Goal: Transaction & Acquisition: Purchase product/service

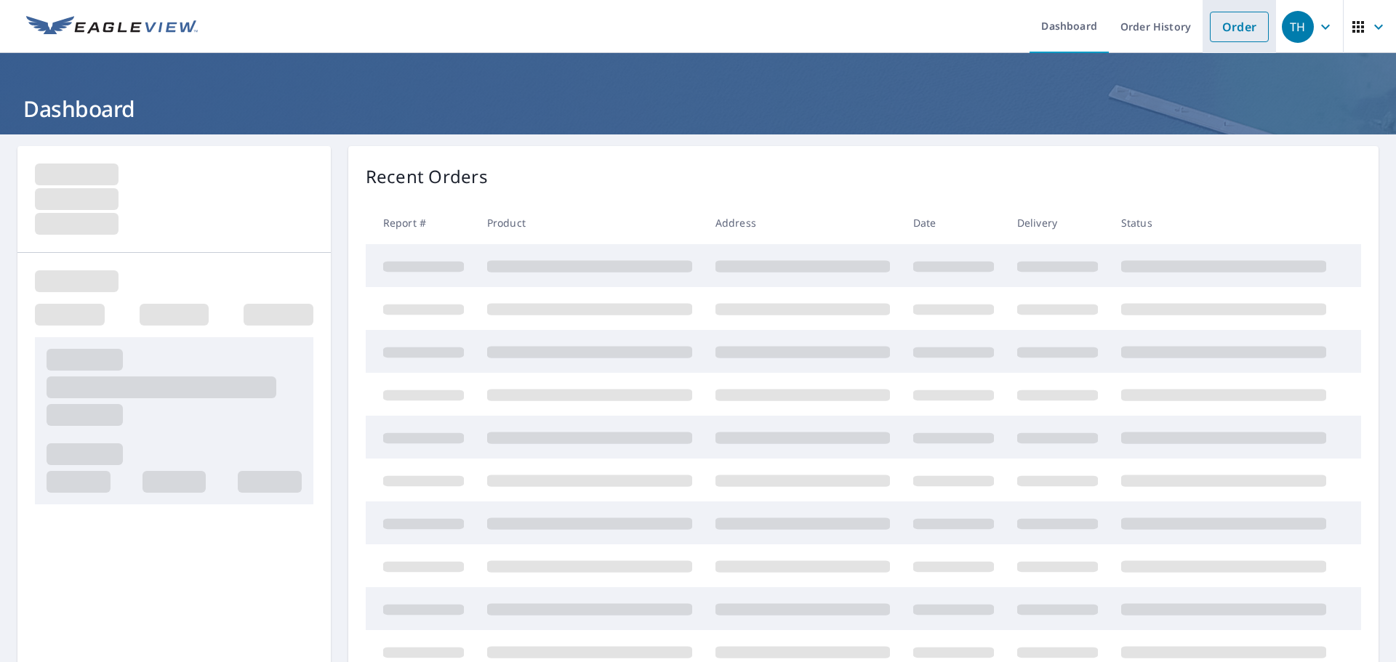
click at [1220, 25] on link "Order" at bounding box center [1239, 27] width 59 height 31
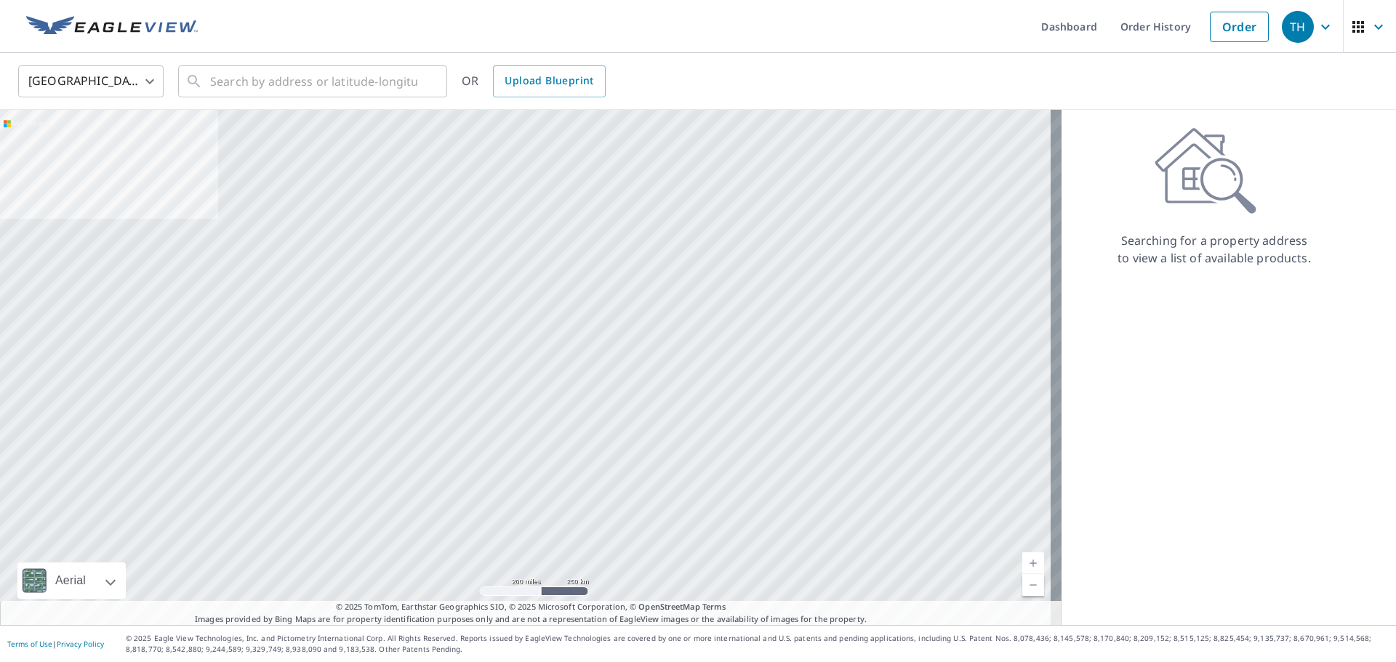
click at [300, 103] on div "United States [GEOGRAPHIC_DATA] ​ ​ OR Upload Blueprint" at bounding box center [698, 81] width 1396 height 57
click at [300, 97] on div "​" at bounding box center [312, 81] width 269 height 32
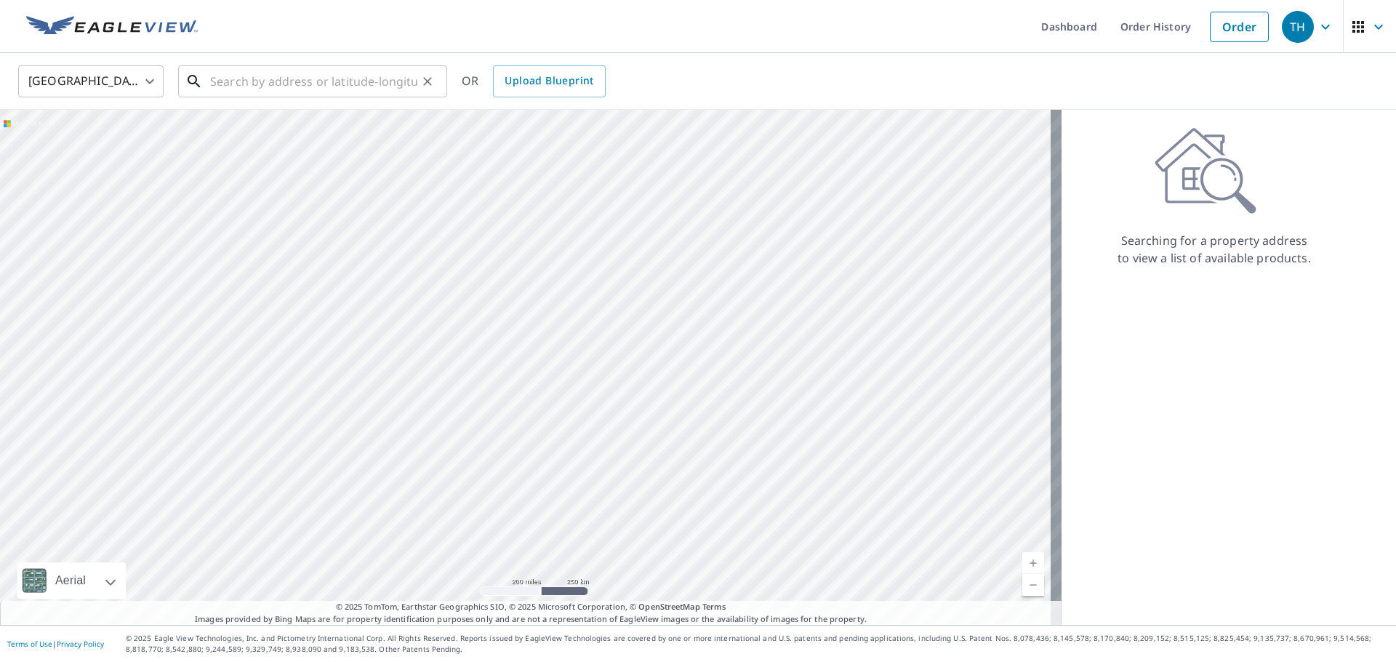
click at [286, 89] on input "text" at bounding box center [313, 81] width 207 height 41
click at [258, 85] on input "text" at bounding box center [313, 81] width 207 height 41
paste input "1073 Genes Point Rd"
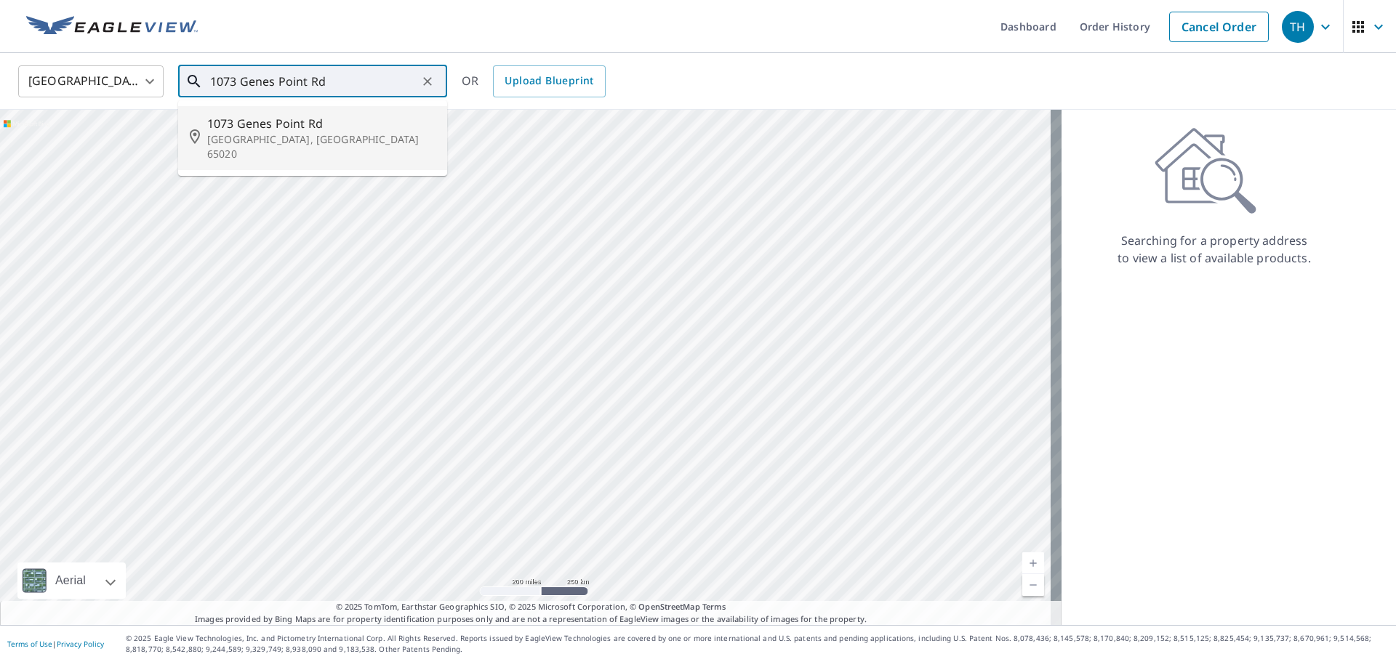
click at [297, 140] on p "[GEOGRAPHIC_DATA], [GEOGRAPHIC_DATA] 65020" at bounding box center [321, 146] width 228 height 29
type input "[STREET_ADDRESS]"
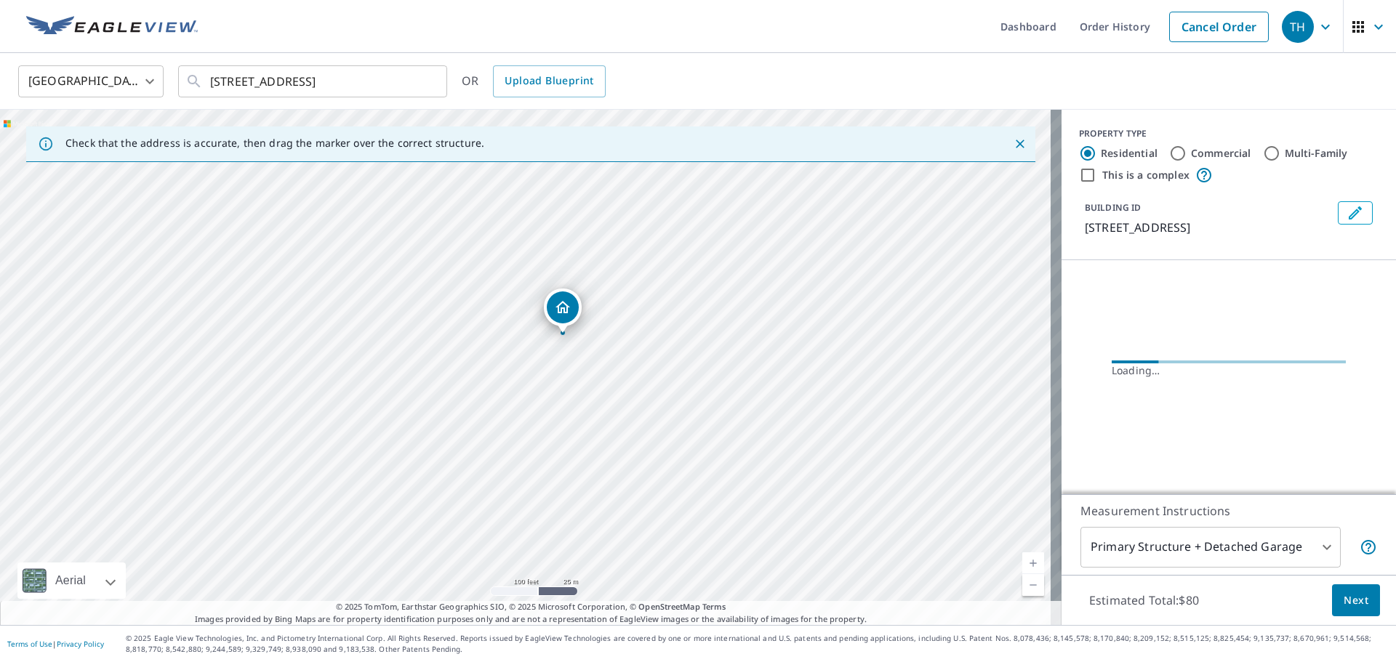
click at [1202, 551] on body "TH TH Dashboard Order History Cancel Order TH [GEOGRAPHIC_DATA] [GEOGRAPHIC_DAT…" at bounding box center [698, 331] width 1396 height 662
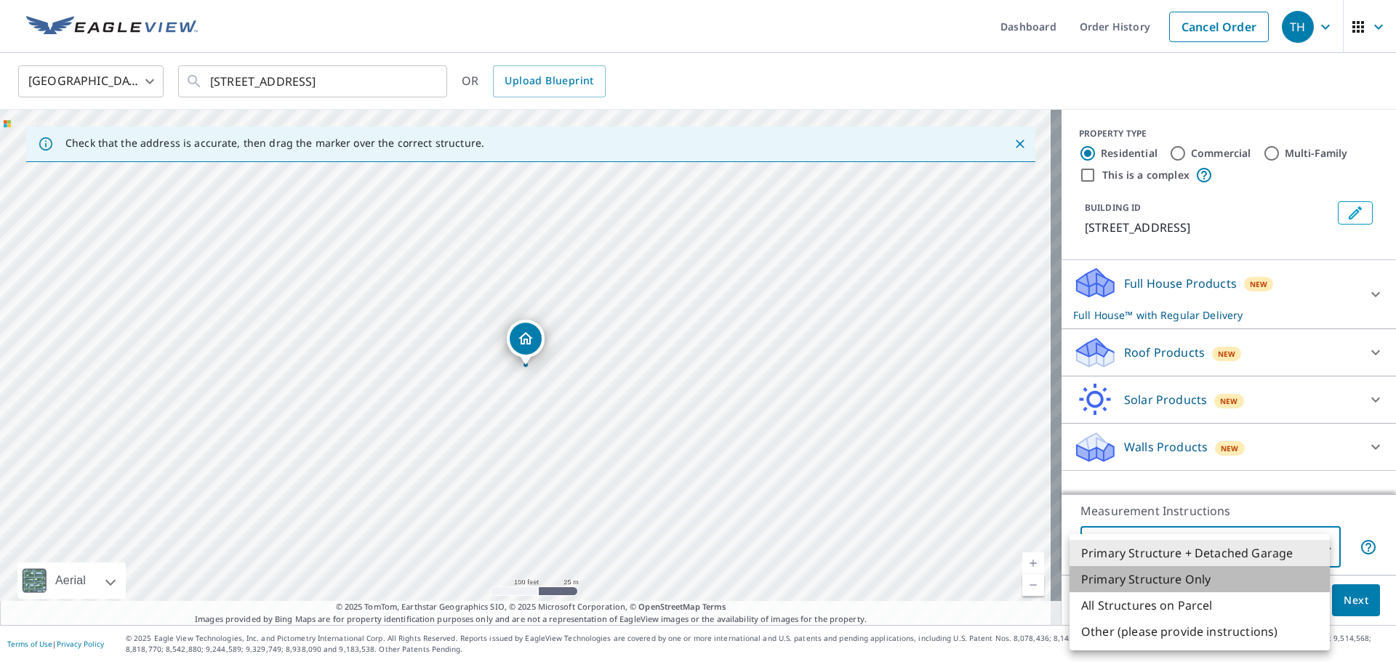
click at [1105, 587] on li "Primary Structure Only" at bounding box center [1199, 579] width 260 height 26
type input "2"
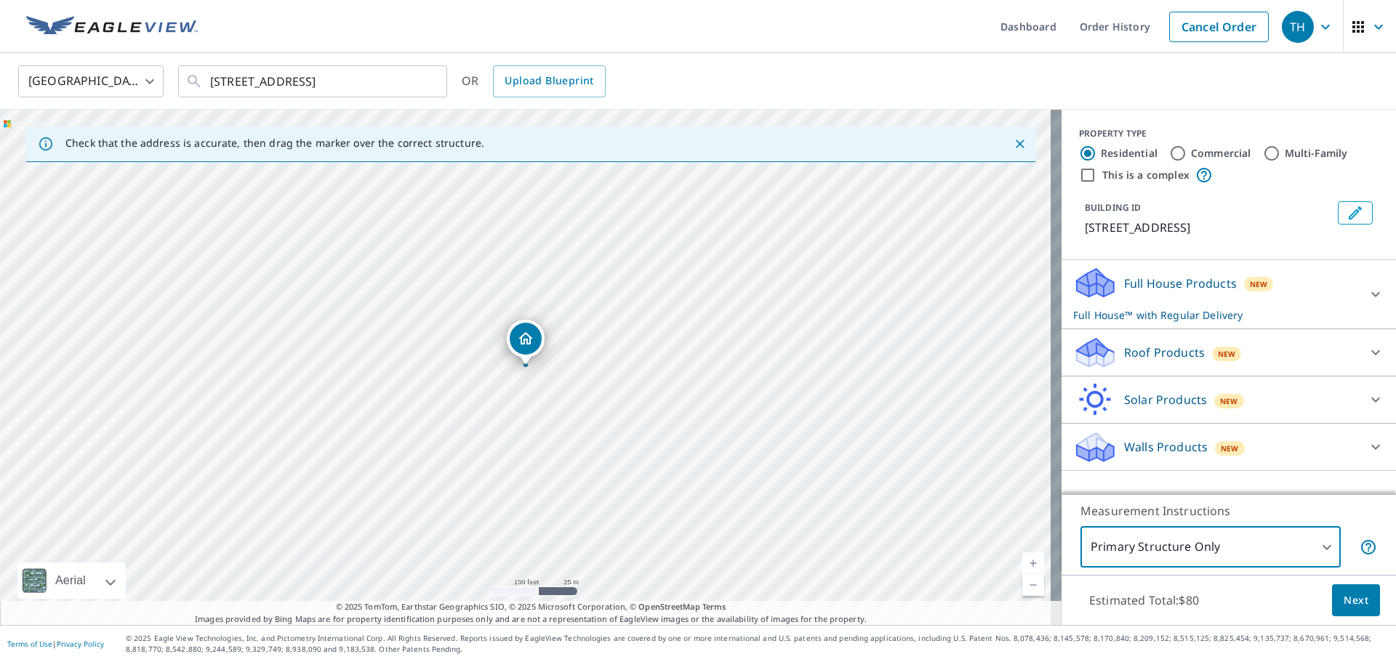
click at [1128, 361] on p "Roof Products" at bounding box center [1164, 352] width 81 height 17
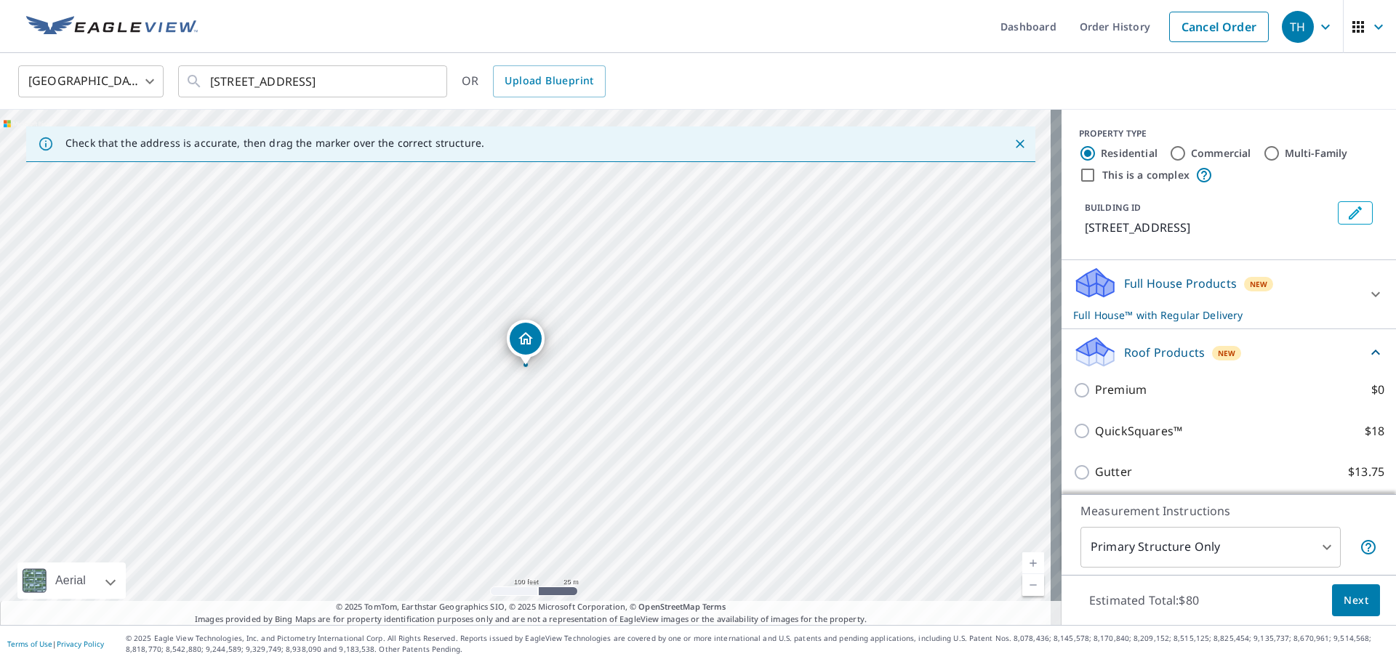
click at [1110, 411] on div "Premium $0" at bounding box center [1228, 389] width 311 height 41
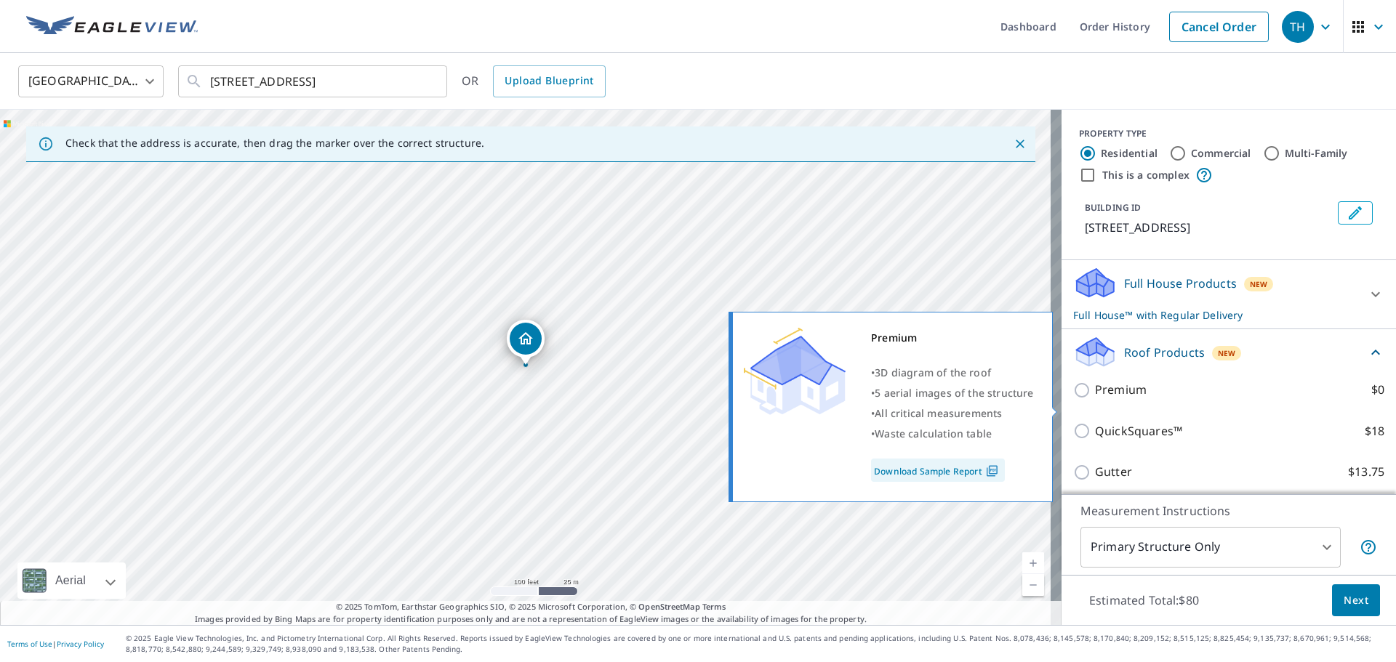
click at [1111, 399] on p "Premium" at bounding box center [1121, 390] width 52 height 18
click at [1095, 399] on input "Premium $0" at bounding box center [1084, 390] width 22 height 17
checkbox input "true"
checkbox input "false"
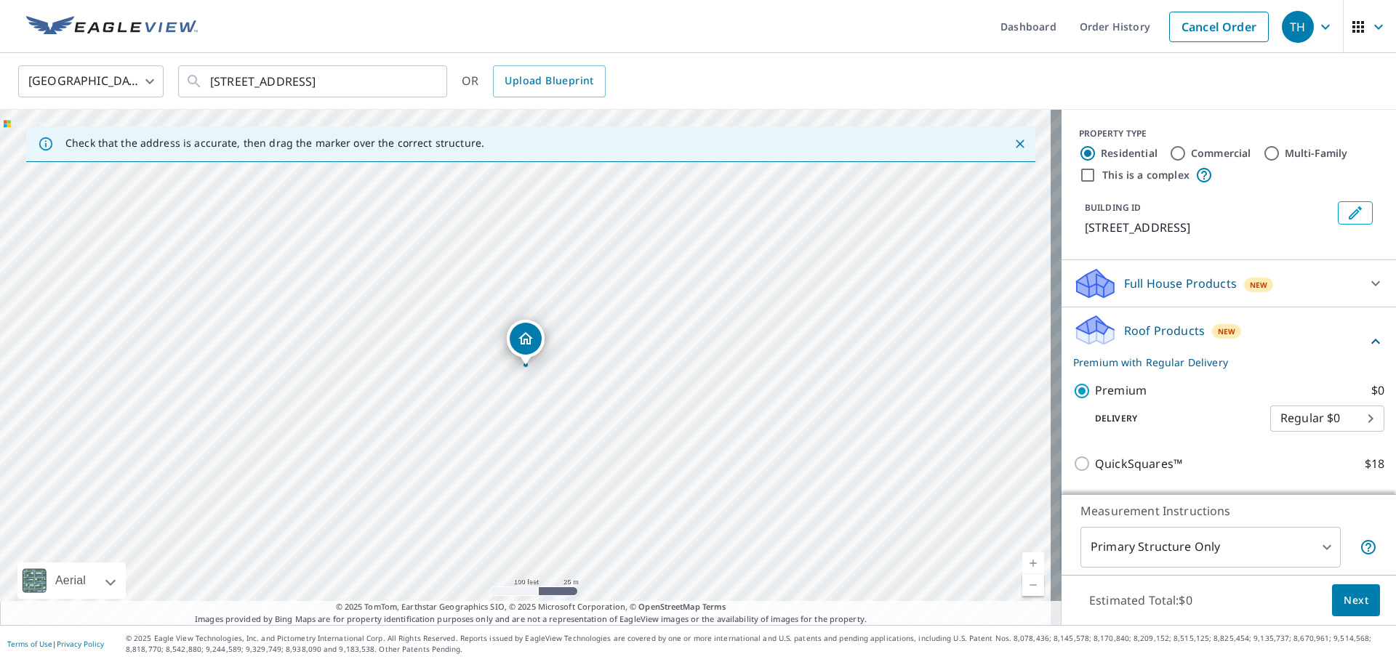
click at [1351, 602] on span "Next" at bounding box center [1355, 601] width 25 height 18
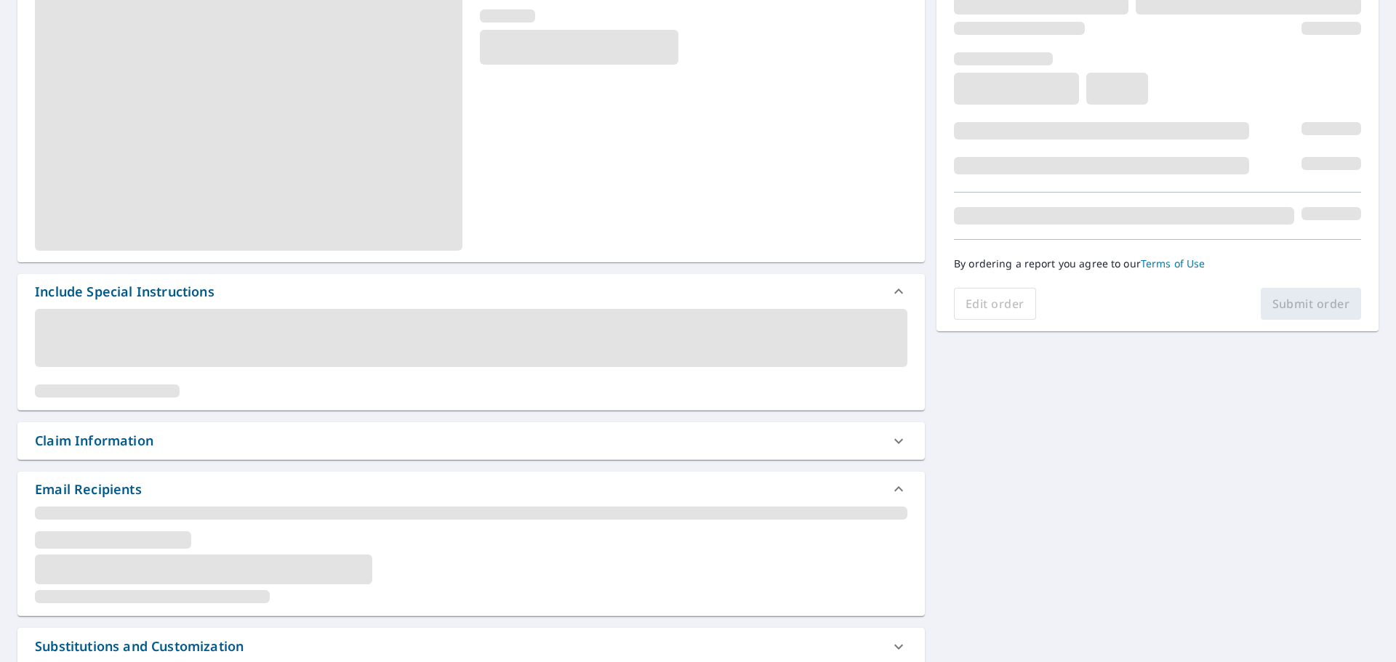
scroll to position [218, 0]
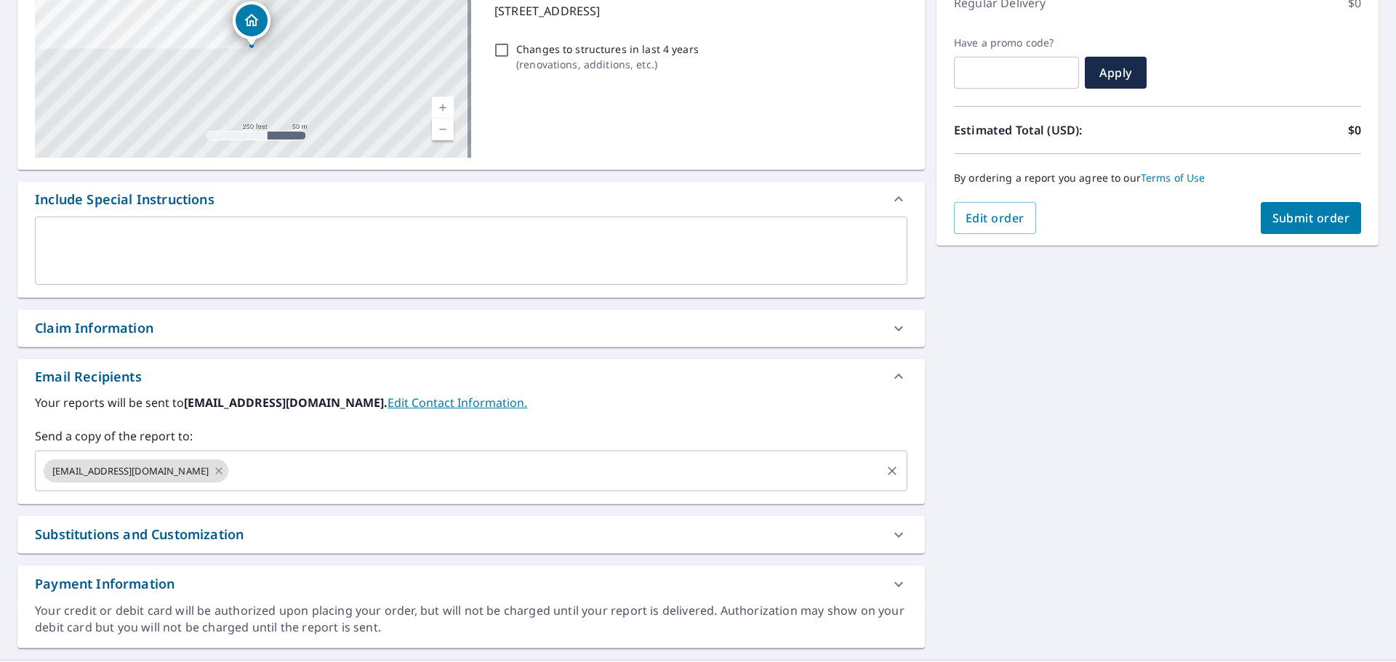
click at [214, 475] on icon at bounding box center [219, 471] width 12 height 16
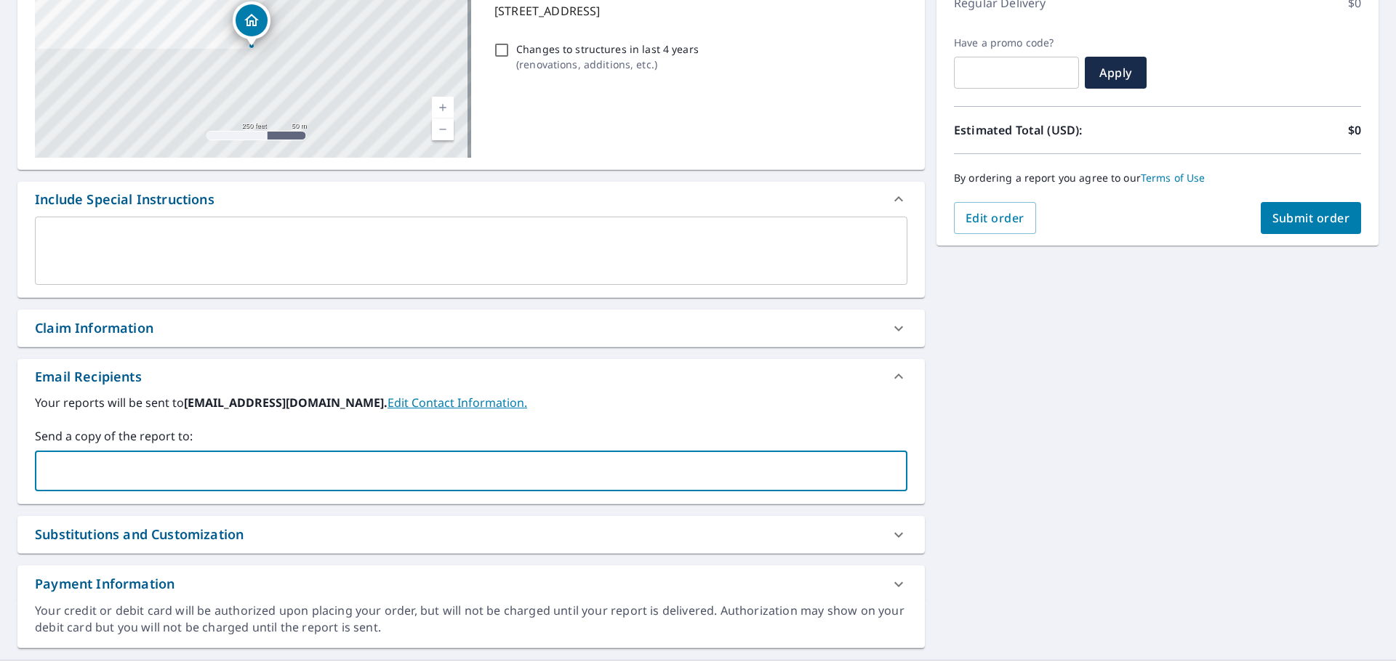
click at [214, 475] on input "text" at bounding box center [459, 471] width 837 height 28
type input "[EMAIL_ADDRESS][DOMAIN_NAME]"
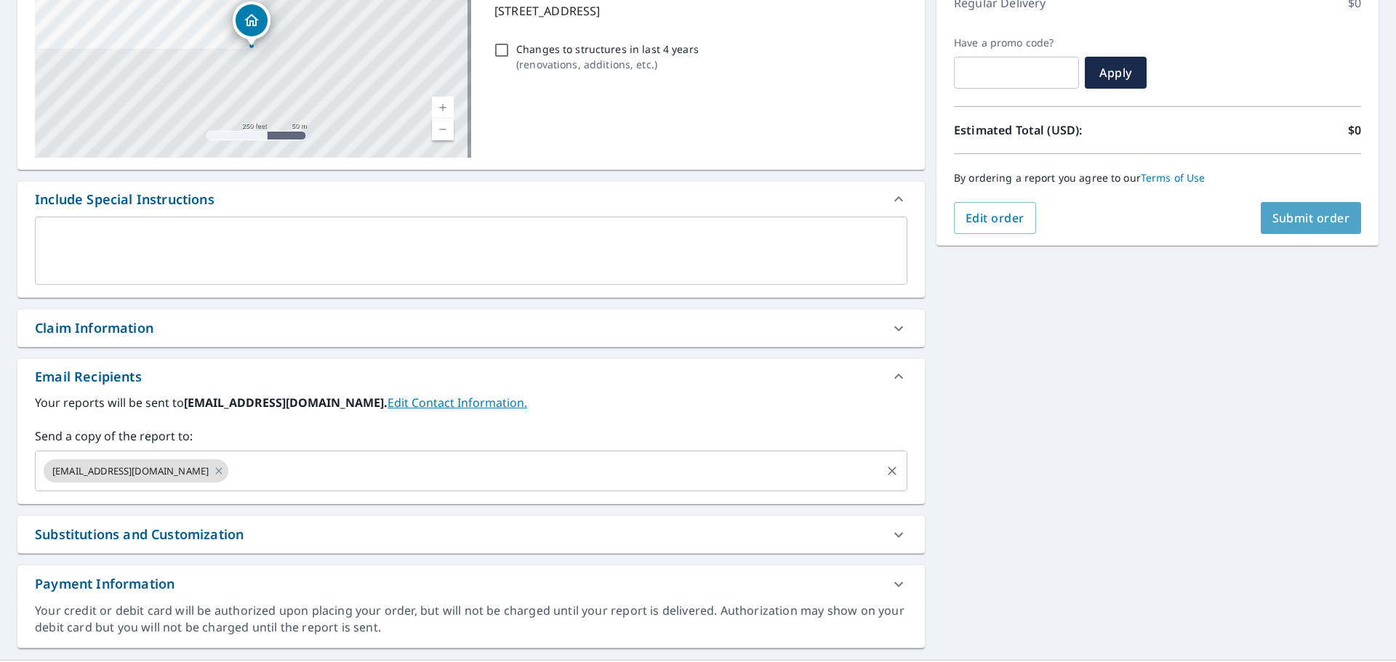
click at [1290, 227] on button "Submit order" at bounding box center [1310, 218] width 101 height 32
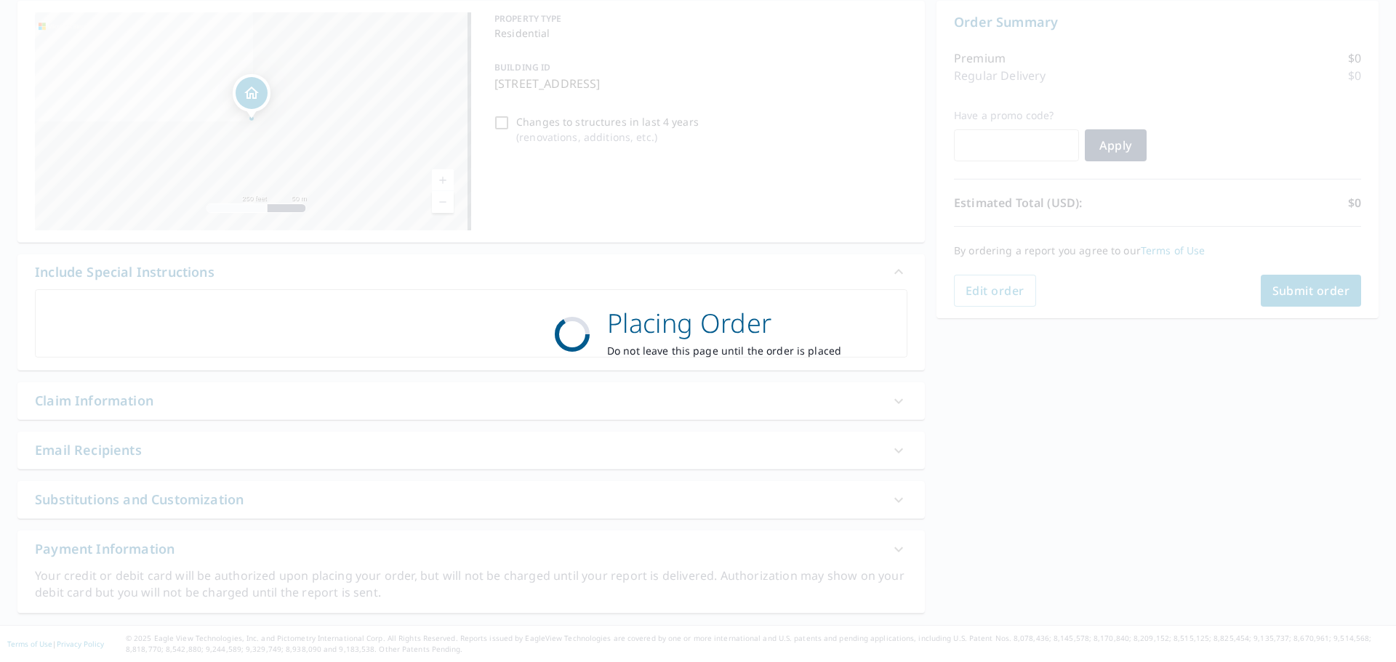
scroll to position [145, 0]
